Goal: Communication & Community: Answer question/provide support

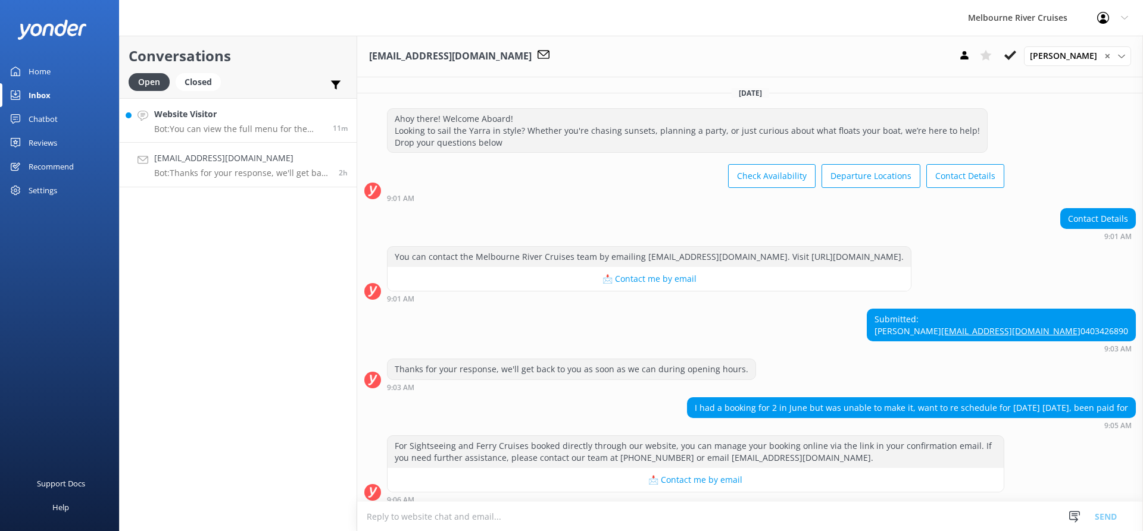
click at [268, 121] on h4 "Website Visitor" at bounding box center [239, 114] width 170 height 13
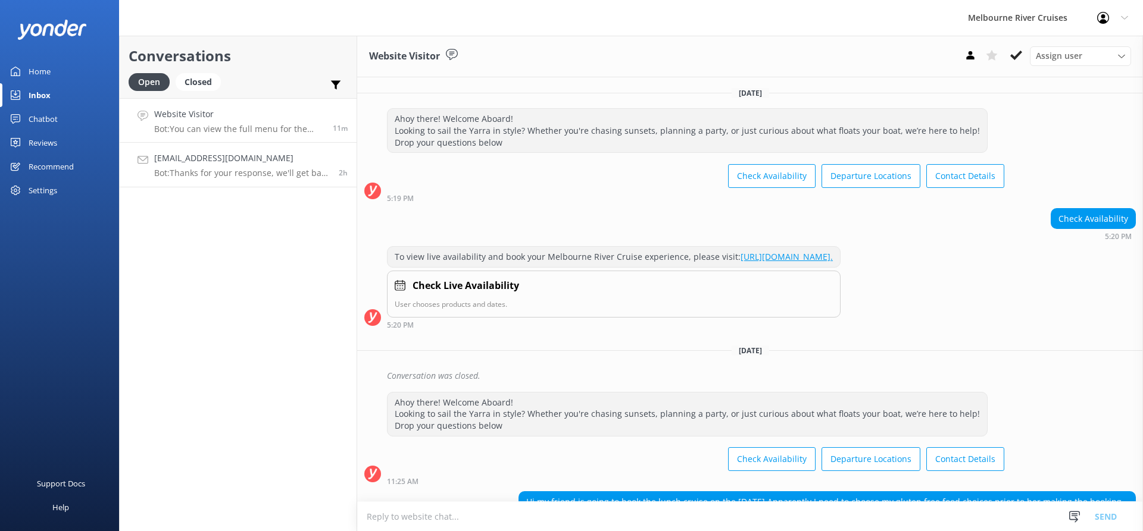
click at [273, 165] on div "[EMAIL_ADDRESS][DOMAIN_NAME] Bot: Thanks for your response, we'll get back to y…" at bounding box center [242, 165] width 176 height 26
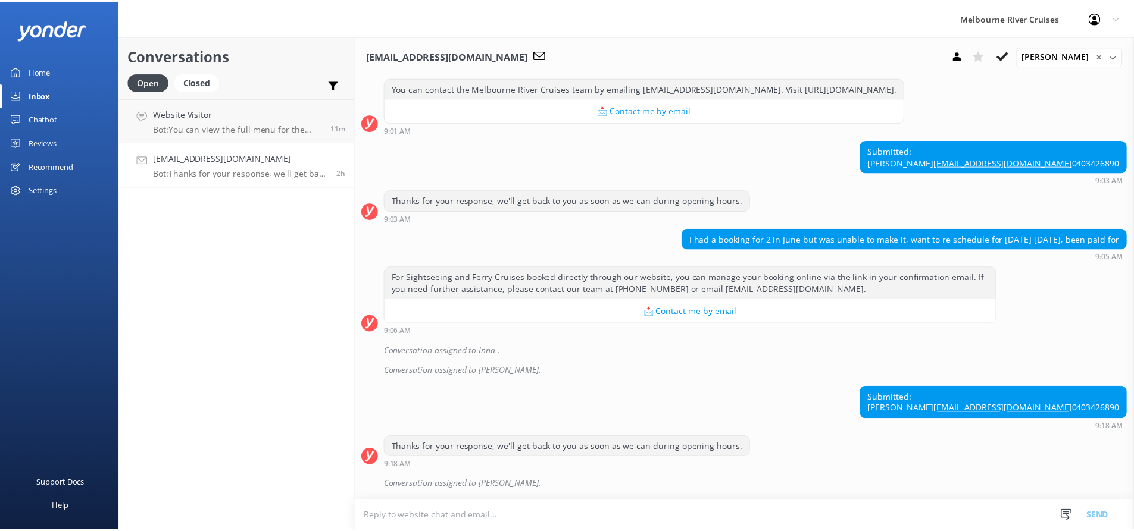
scroll to position [215, 0]
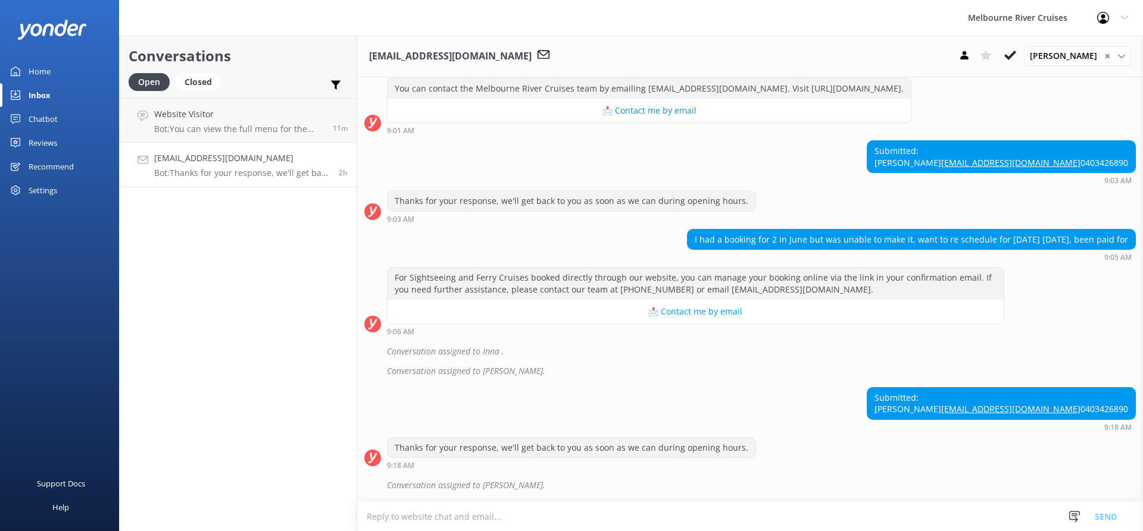
click at [36, 69] on div "Home" at bounding box center [40, 72] width 22 height 24
